Goal: Communication & Community: Answer question/provide support

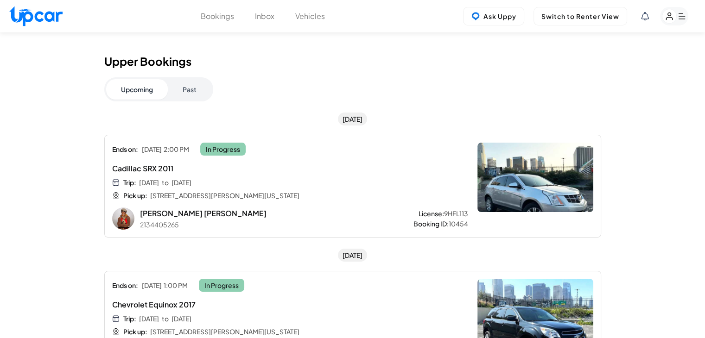
click at [678, 19] on rect "button" at bounding box center [674, 16] width 28 height 19
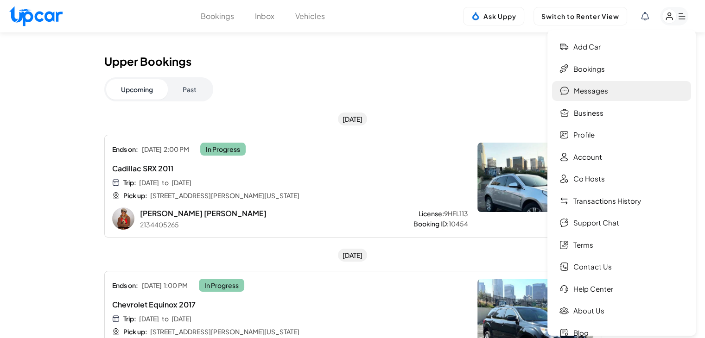
click at [614, 96] on link "Messages" at bounding box center [621, 91] width 139 height 20
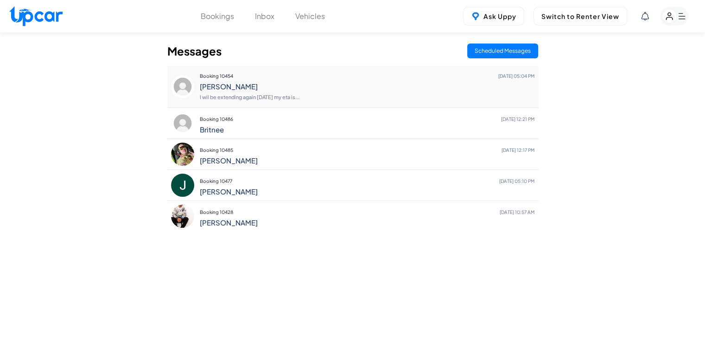
click at [314, 95] on p "I wil be extending again [DATE] my eta is..." at bounding box center [367, 97] width 335 height 13
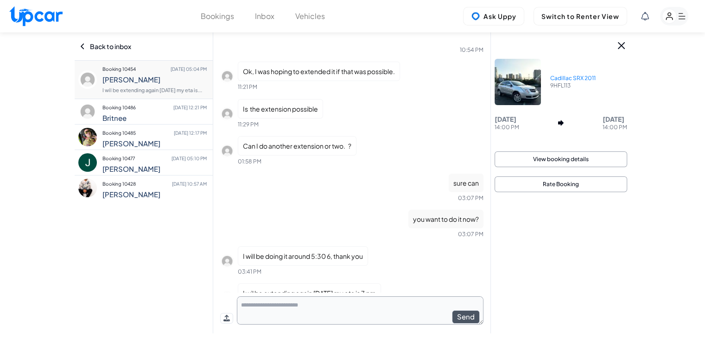
scroll to position [1742, 0]
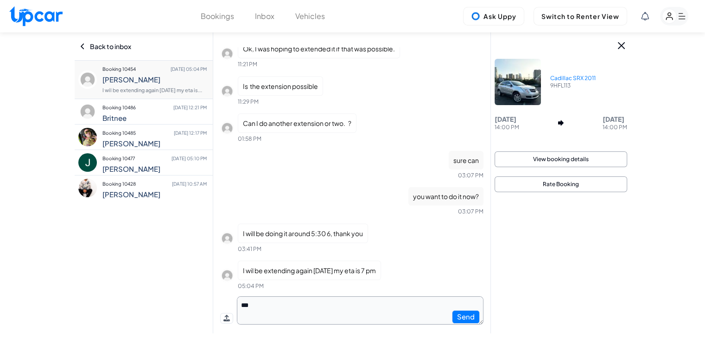
type textarea "****"
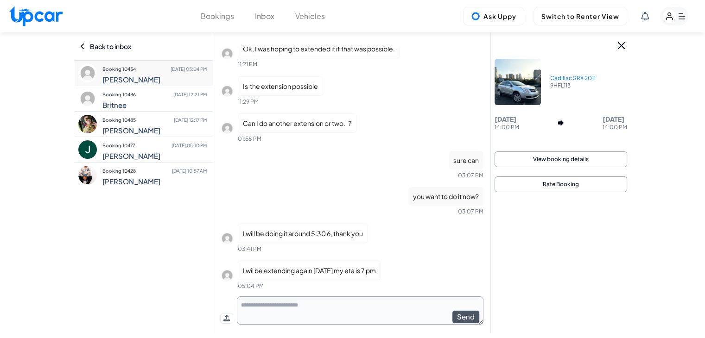
scroll to position [1778, 0]
